Goal: Task Accomplishment & Management: Use online tool/utility

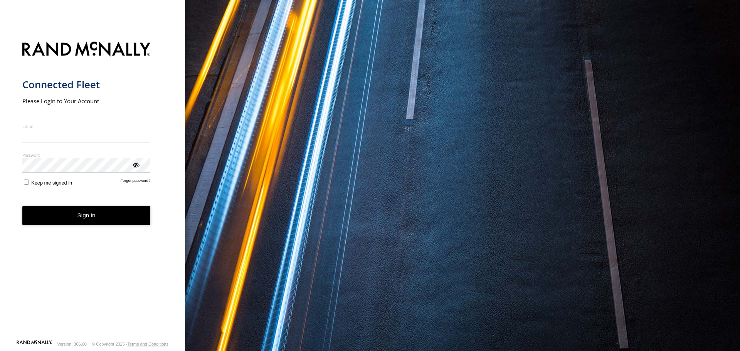
type input "**********"
click at [79, 219] on button "Sign in" at bounding box center [86, 215] width 128 height 19
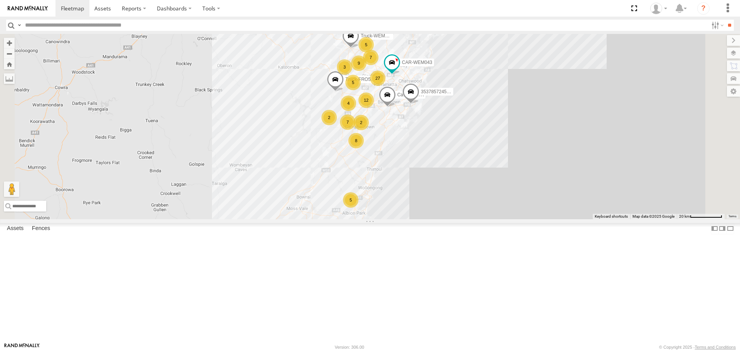
click at [126, 21] on input "text" at bounding box center [365, 25] width 686 height 11
type input "******"
click at [731, 25] on input "**" at bounding box center [729, 25] width 9 height 11
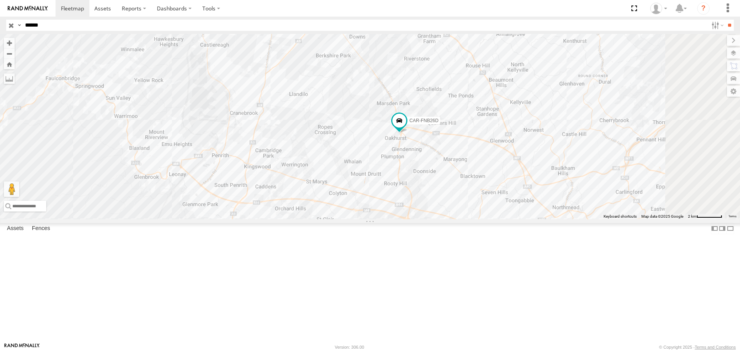
drag, startPoint x: 491, startPoint y: 134, endPoint x: 445, endPoint y: 189, distance: 71.5
click at [445, 189] on div "CAR-FNB26D" at bounding box center [370, 126] width 740 height 185
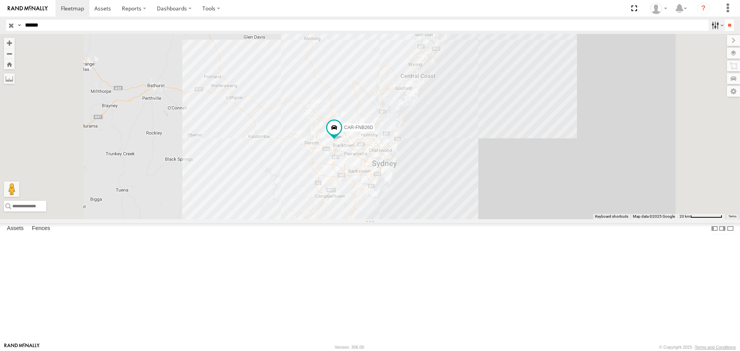
click at [713, 23] on label at bounding box center [717, 25] width 17 height 11
drag, startPoint x: 711, startPoint y: 23, endPoint x: 477, endPoint y: 25, distance: 234.4
click at [709, 23] on label at bounding box center [717, 25] width 17 height 11
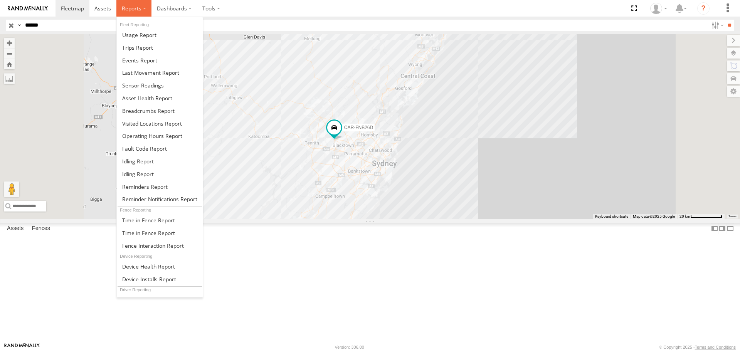
click at [132, 7] on span at bounding box center [132, 8] width 20 height 7
drag, startPoint x: 141, startPoint y: 45, endPoint x: 143, endPoint y: 51, distance: 5.9
click at [142, 46] on span at bounding box center [137, 47] width 31 height 7
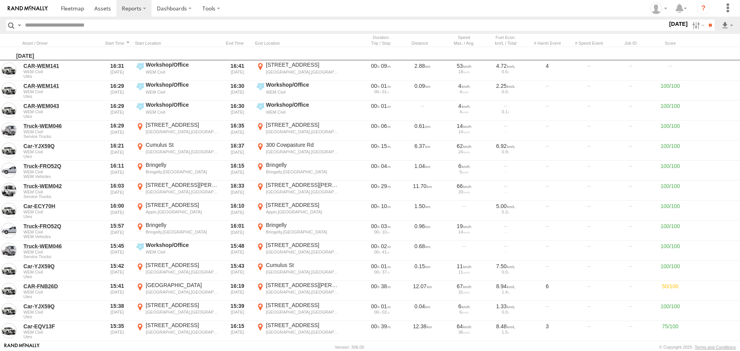
click at [116, 28] on input "text" at bounding box center [345, 25] width 646 height 11
type input "******"
click at [706, 25] on input "**" at bounding box center [710, 25] width 9 height 11
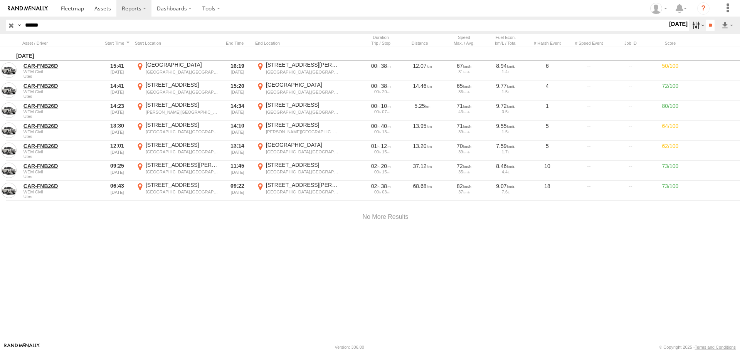
click at [692, 25] on label at bounding box center [697, 25] width 17 height 11
click at [689, 25] on label at bounding box center [697, 25] width 17 height 11
click at [0, 0] on label at bounding box center [0, 0] width 0 height 0
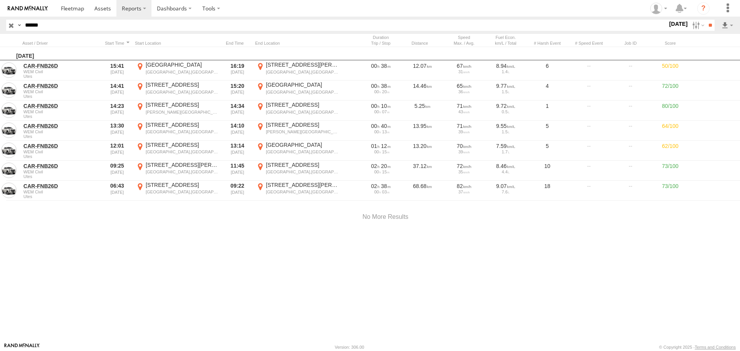
click at [0, 0] on label at bounding box center [0, 0] width 0 height 0
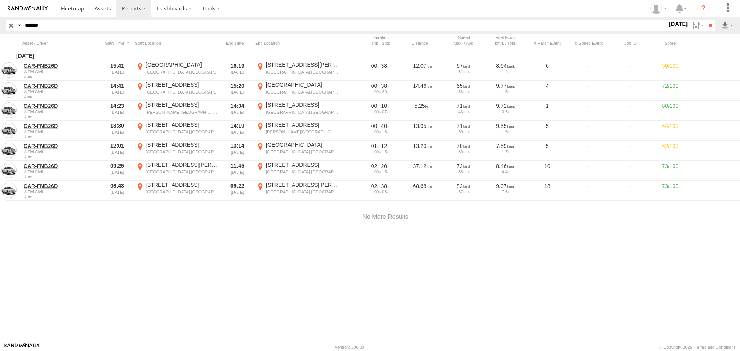
click at [0, 0] on label at bounding box center [0, 0] width 0 height 0
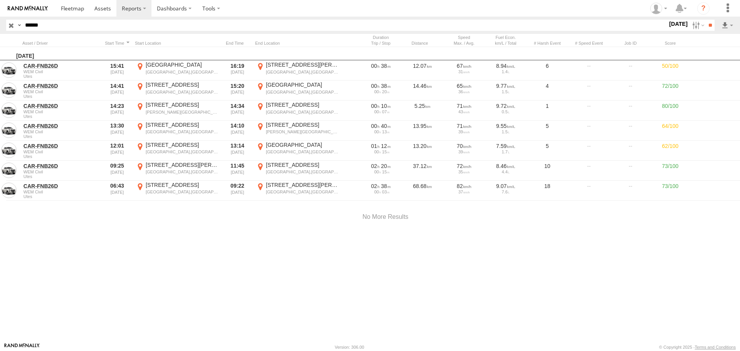
click at [0, 0] on label at bounding box center [0, 0] width 0 height 0
drag, startPoint x: 280, startPoint y: 199, endPoint x: 384, endPoint y: 205, distance: 103.9
click at [0, 0] on div at bounding box center [0, 0] width 0 height 0
drag, startPoint x: 469, startPoint y: 221, endPoint x: 477, endPoint y: 216, distance: 9.3
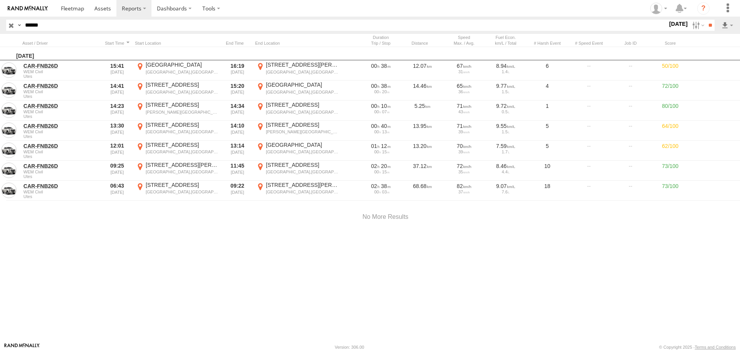
click at [0, 0] on label "Close" at bounding box center [0, 0] width 0 height 0
click at [0, 0] on section "S M T W T F S" at bounding box center [0, 0] width 0 height 0
click at [0, 0] on label at bounding box center [0, 0] width 0 height 0
drag, startPoint x: 611, startPoint y: 53, endPoint x: 638, endPoint y: 53, distance: 26.6
click at [0, 0] on label at bounding box center [0, 0] width 0 height 0
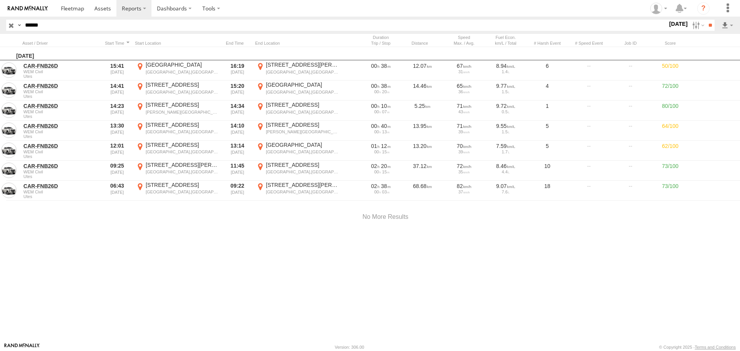
click at [0, 0] on label at bounding box center [0, 0] width 0 height 0
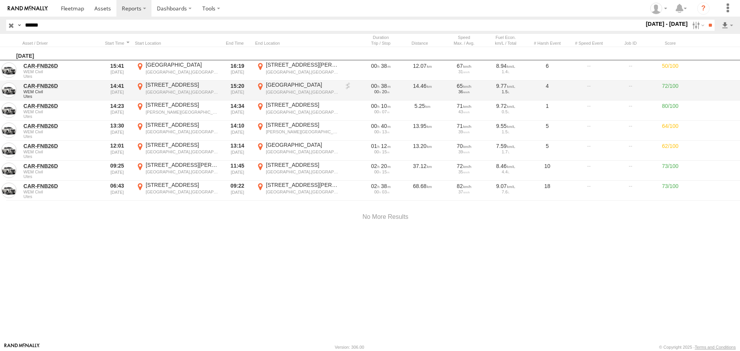
drag, startPoint x: 708, startPoint y: 27, endPoint x: 667, endPoint y: 85, distance: 70.8
click at [709, 27] on input "**" at bounding box center [710, 25] width 9 height 11
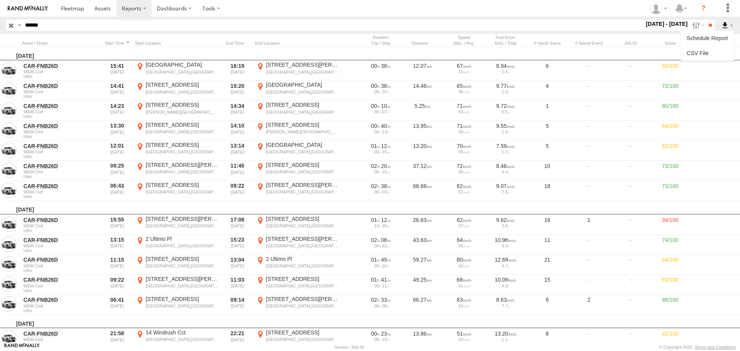
click at [727, 26] on label at bounding box center [727, 25] width 13 height 11
click at [704, 51] on link at bounding box center [707, 53] width 47 height 12
